Goal: Task Accomplishment & Management: Complete application form

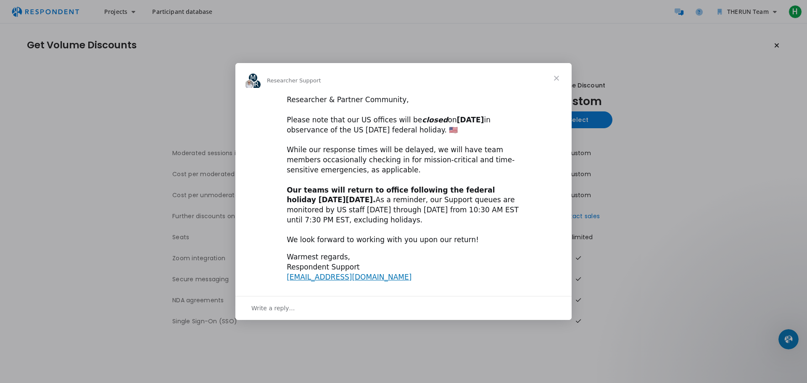
click at [554, 74] on span "Close" at bounding box center [556, 78] width 30 height 30
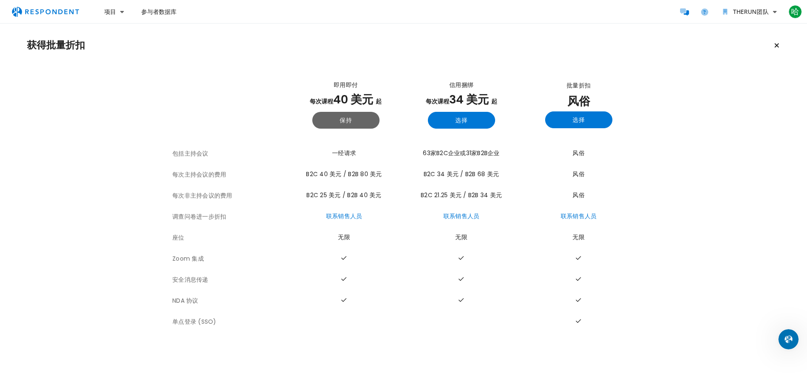
click at [739, 201] on section "该表概述了受访者提供的用于比较的计划，包括计划承诺、折扣百分比和相关福利。 即用即付 每次课程 40 美元 起 保持 信用捆绑 每次课程 34 美元 起 选择…" at bounding box center [403, 199] width 753 height 265
click at [116, 12] on button "项目" at bounding box center [115, 11] width 34 height 15
click at [132, 29] on link "创建项目" at bounding box center [152, 33] width 108 height 20
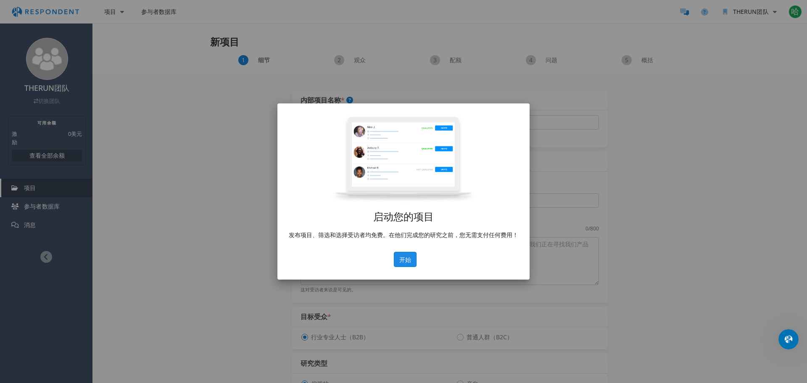
click at [406, 259] on font "开始" at bounding box center [405, 260] width 12 height 8
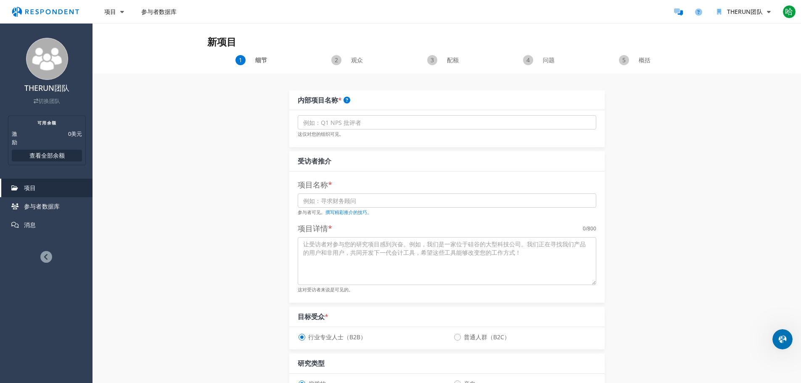
click at [342, 60] on div "观众" at bounding box center [351, 60] width 96 height 10
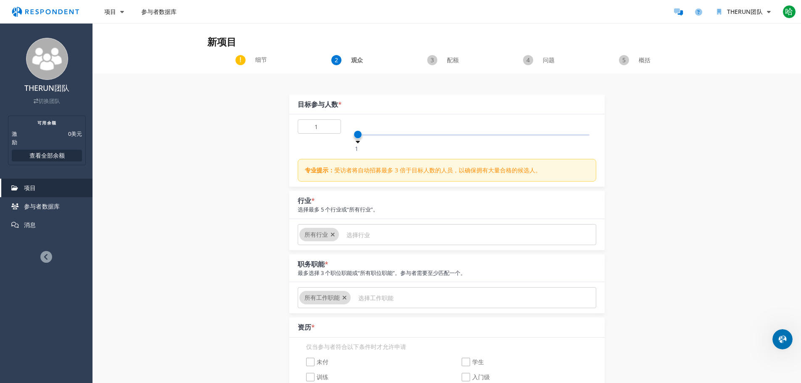
click at [449, 57] on font "配额" at bounding box center [453, 60] width 12 height 8
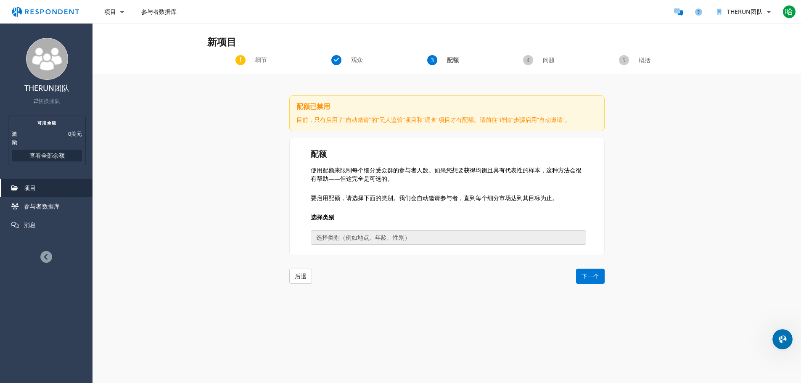
click at [552, 59] on font "问题" at bounding box center [549, 60] width 12 height 8
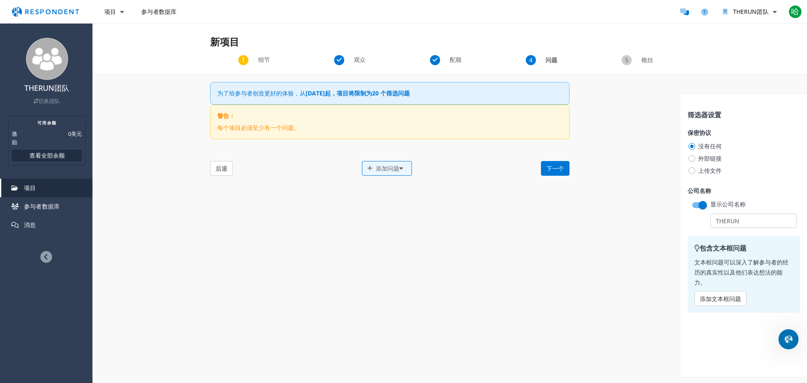
click at [634, 59] on span "概括" at bounding box center [648, 60] width 28 height 8
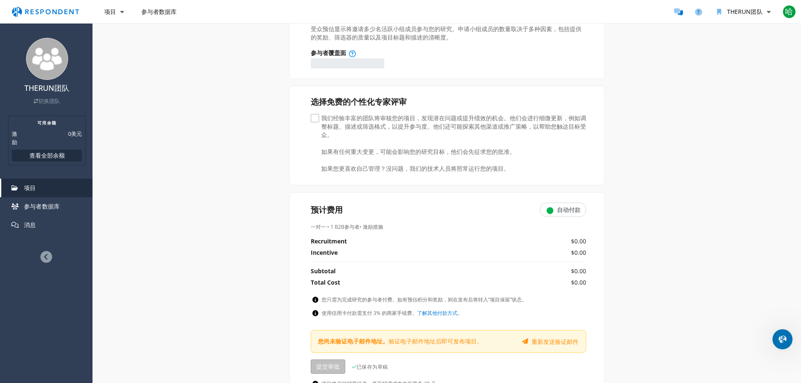
scroll to position [168, 0]
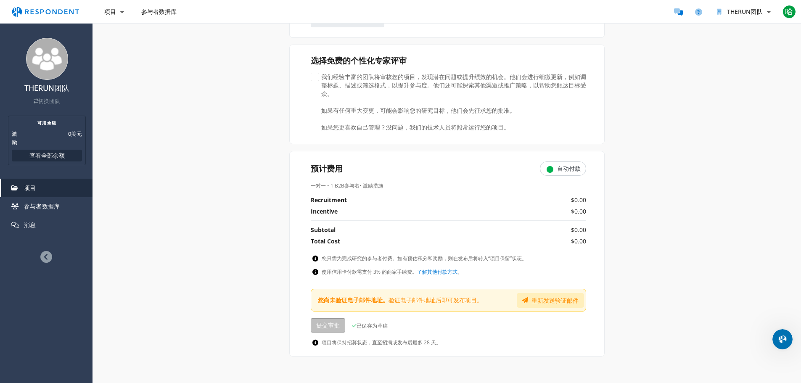
click at [547, 298] on font "重新发送验证邮件" at bounding box center [554, 300] width 47 height 8
